Goal: Find specific page/section: Find specific page/section

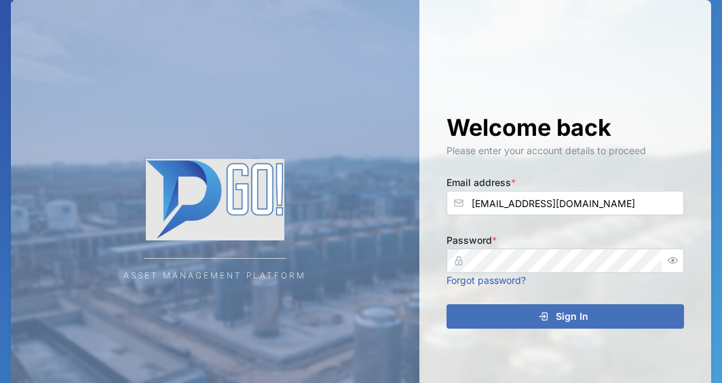
type input "[EMAIL_ADDRESS][DOMAIN_NAME]"
click at [528, 322] on div "Sign In" at bounding box center [563, 316] width 216 height 23
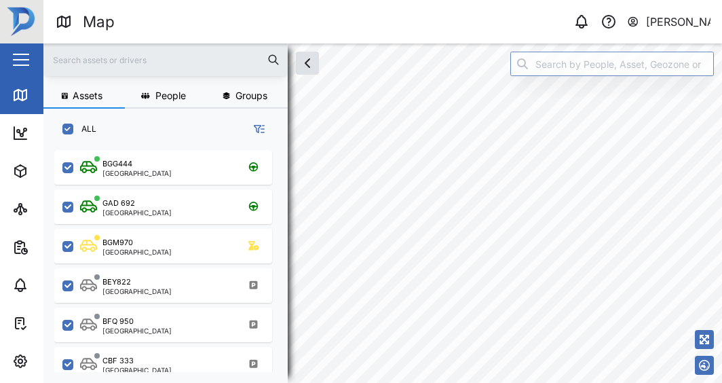
scroll to position [227, 222]
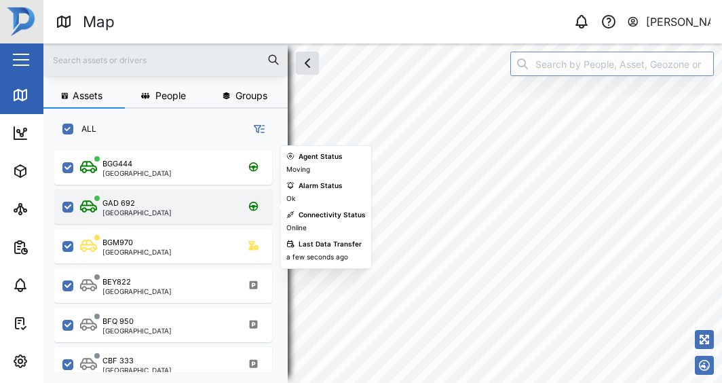
click at [150, 207] on div "GAD 692 [GEOGRAPHIC_DATA]" at bounding box center [172, 206] width 184 height 18
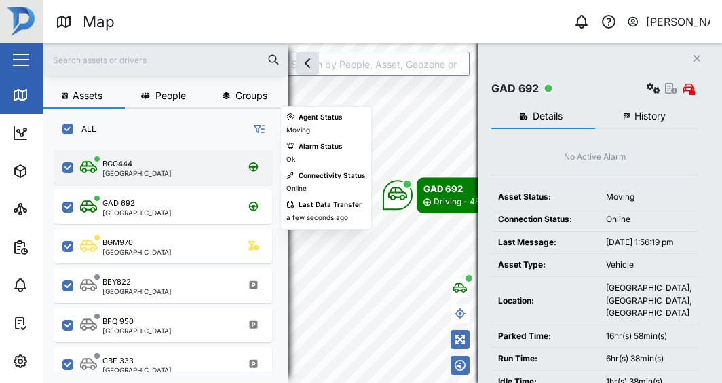
click at [172, 174] on div "BGG444 [GEOGRAPHIC_DATA]" at bounding box center [172, 167] width 184 height 18
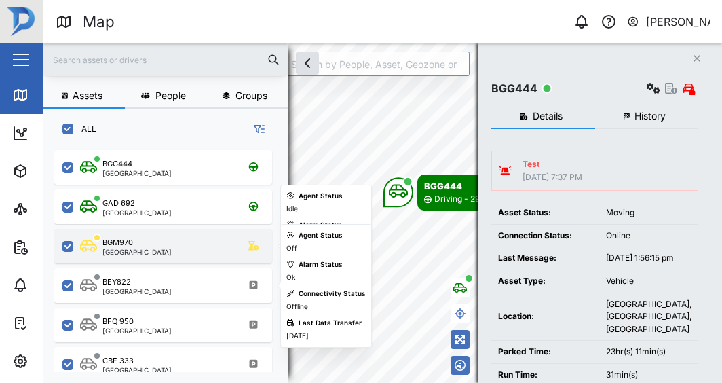
click at [172, 241] on div "BGM970 [GEOGRAPHIC_DATA]" at bounding box center [172, 246] width 184 height 18
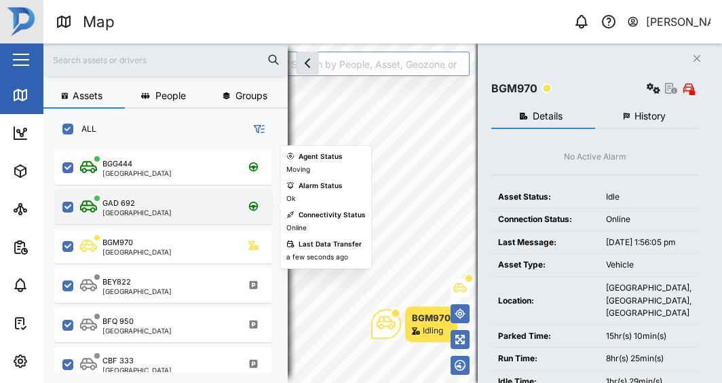
click at [195, 203] on div "GAD 692 [GEOGRAPHIC_DATA]" at bounding box center [172, 206] width 184 height 18
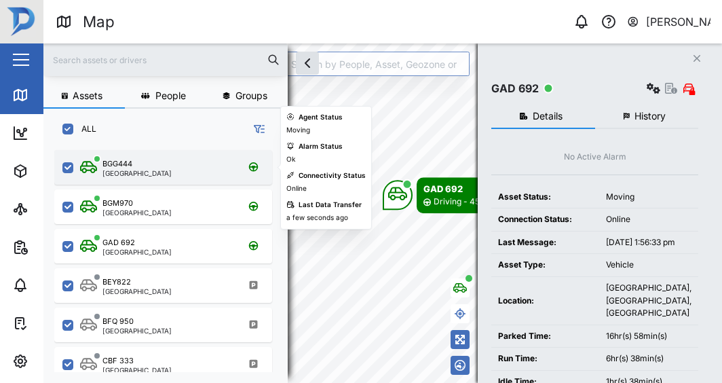
click at [204, 155] on div "BGG444 [GEOGRAPHIC_DATA]" at bounding box center [163, 167] width 218 height 35
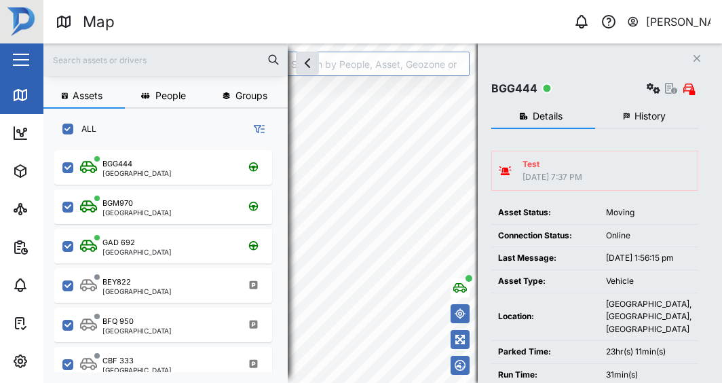
click at [535, 226] on div "Assets People Groups ALL BGG444 [GEOGRAPHIC_DATA] BGM970 [GEOGRAPHIC_DATA] GAD …" at bounding box center [382, 212] width 678 height 339
click at [499, 168] on div "Assets People Groups ALL BGG444 [GEOGRAPHIC_DATA] BGM970 [GEOGRAPHIC_DATA] GAD …" at bounding box center [382, 212] width 678 height 339
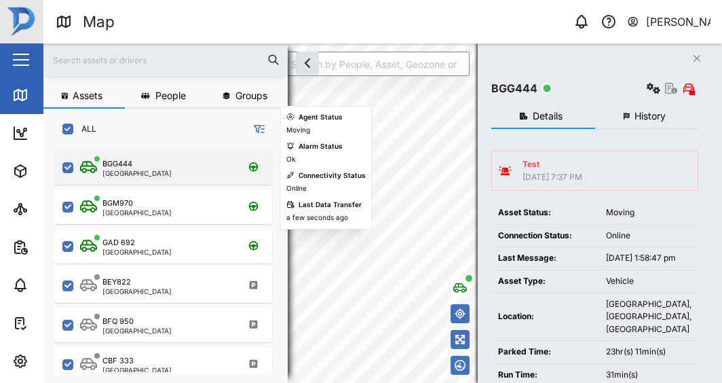
click at [170, 175] on div "BGG444 [GEOGRAPHIC_DATA]" at bounding box center [172, 167] width 184 height 18
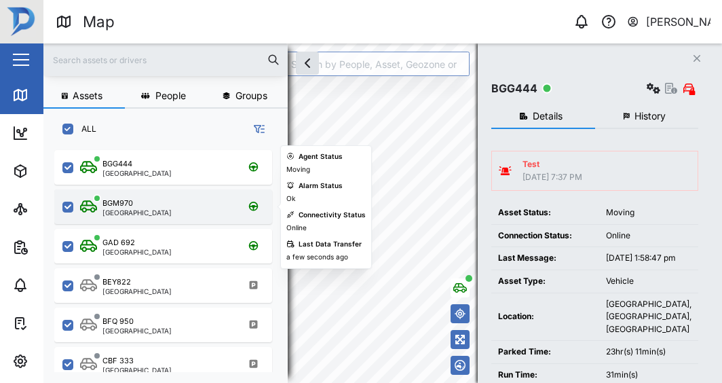
click at [170, 202] on div "BGM970 [GEOGRAPHIC_DATA]" at bounding box center [172, 206] width 184 height 18
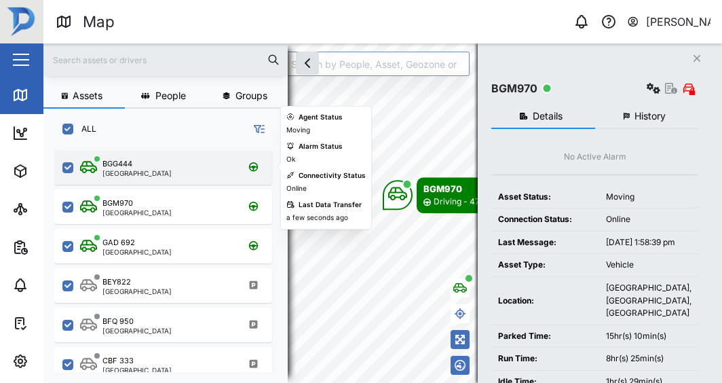
click at [201, 169] on div "BGG444 [GEOGRAPHIC_DATA]" at bounding box center [172, 167] width 184 height 18
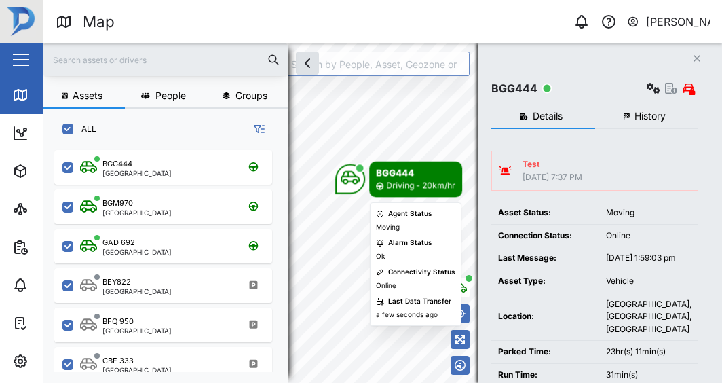
click at [511, 197] on div "Assets People Groups ALL BGG444 [GEOGRAPHIC_DATA] BGM970 [GEOGRAPHIC_DATA] GAD …" at bounding box center [382, 212] width 678 height 339
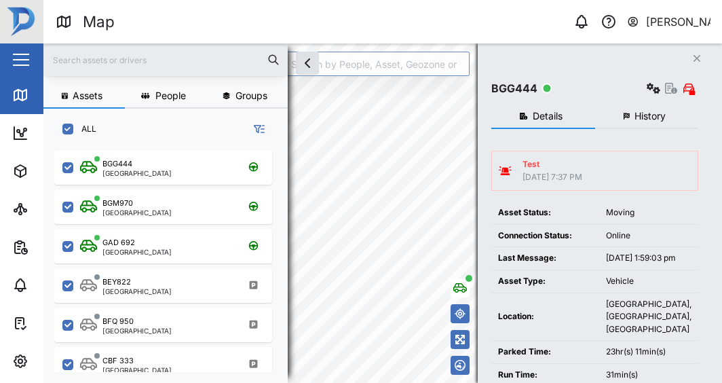
click at [479, 241] on div "Assets People Groups ALL BGG444 [GEOGRAPHIC_DATA] BGM970 [GEOGRAPHIC_DATA] GAD …" at bounding box center [382, 212] width 678 height 339
